Goal: Task Accomplishment & Management: Manage account settings

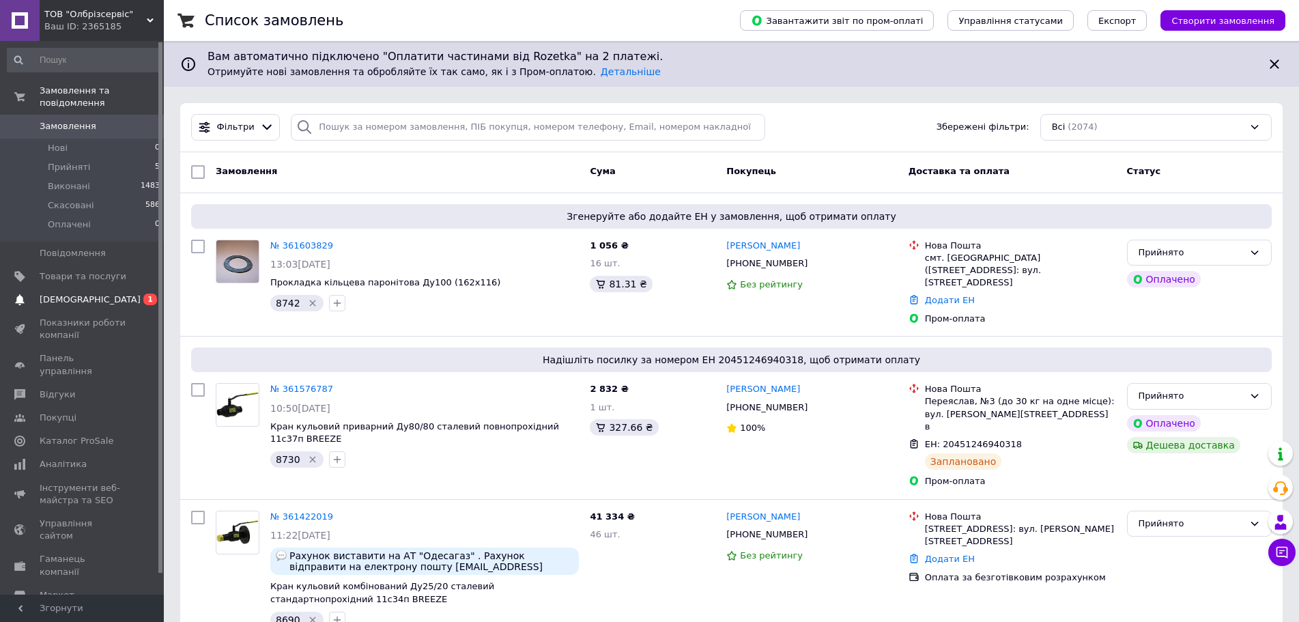
click at [79, 294] on span "[DEMOGRAPHIC_DATA]" at bounding box center [90, 300] width 101 height 12
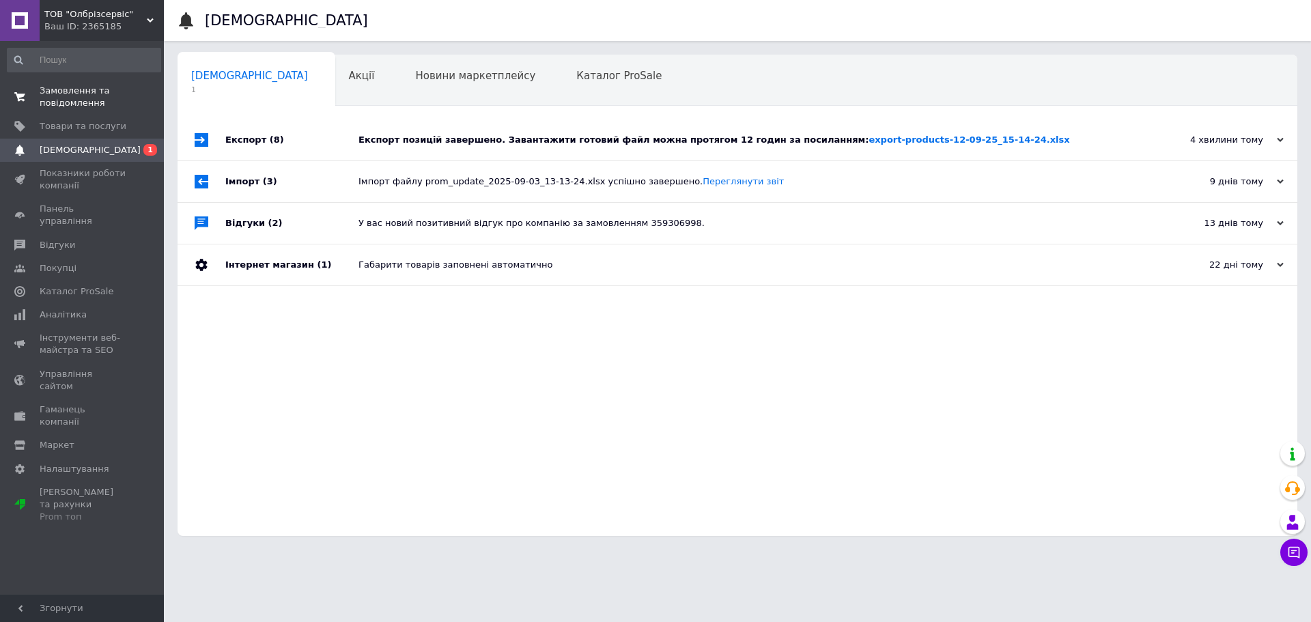
click at [84, 107] on span "Замовлення та повідомлення" at bounding box center [83, 97] width 87 height 25
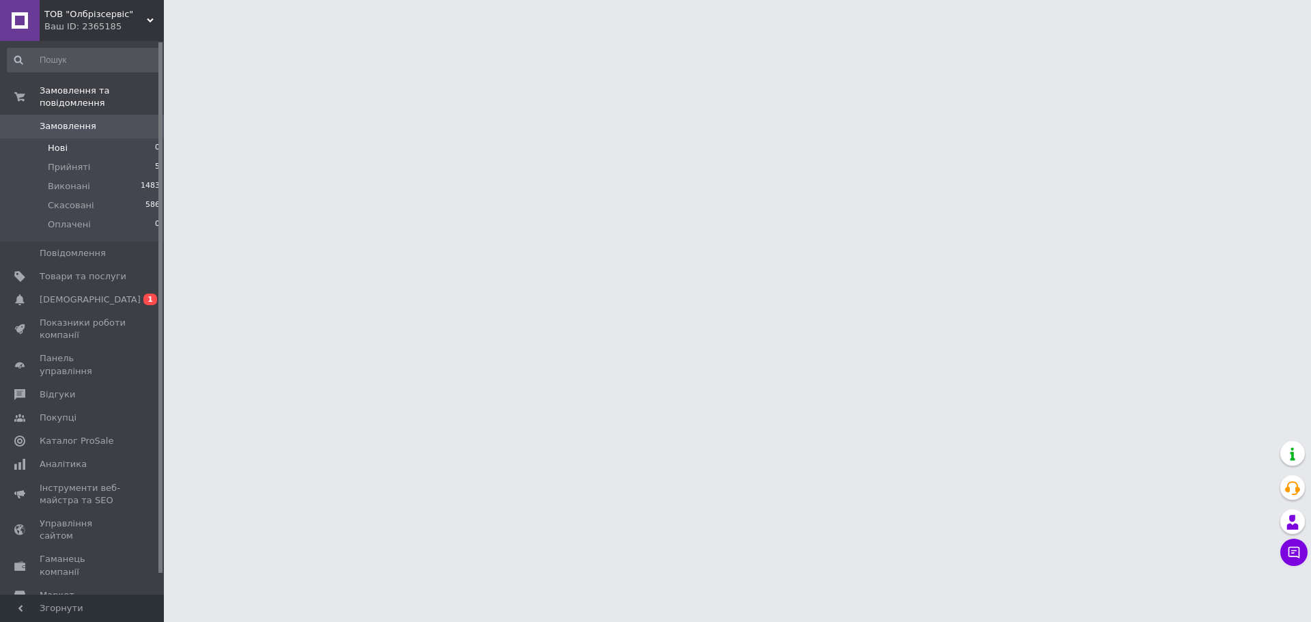
click at [85, 139] on li "Нові 0" at bounding box center [84, 148] width 168 height 19
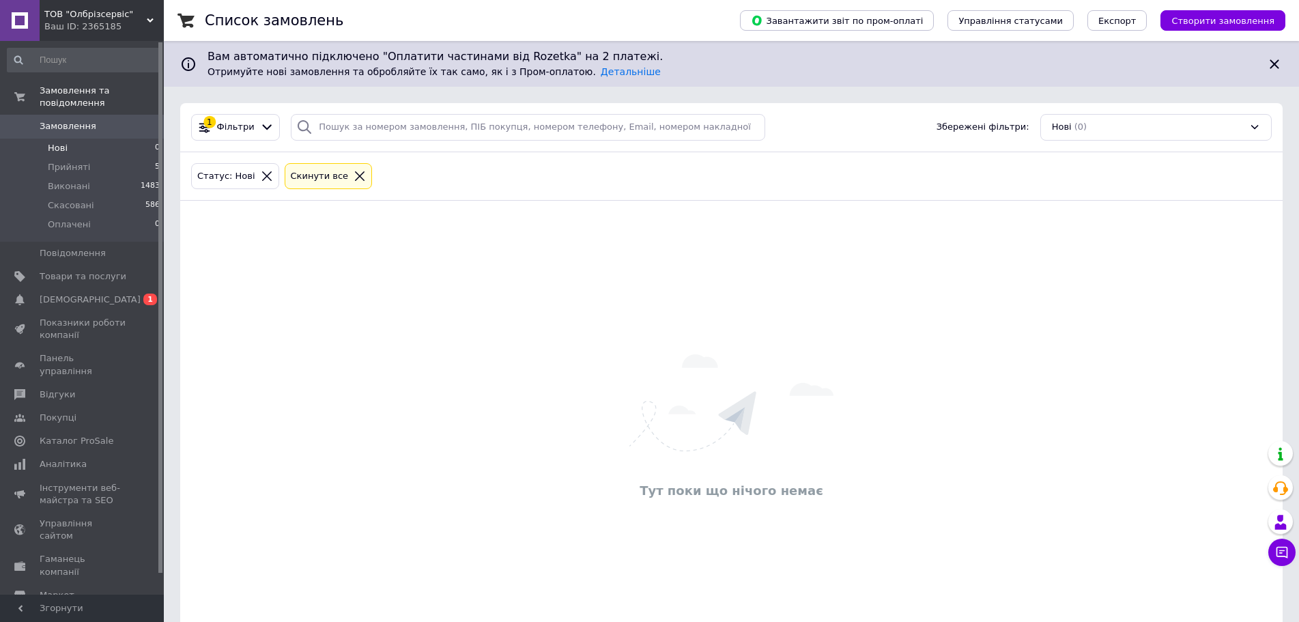
click at [84, 139] on li "Нові 0" at bounding box center [84, 148] width 168 height 19
click at [72, 139] on li "Нові 0" at bounding box center [84, 148] width 168 height 19
click at [85, 120] on span "Замовлення" at bounding box center [68, 126] width 57 height 12
